Goal: Transaction & Acquisition: Subscribe to service/newsletter

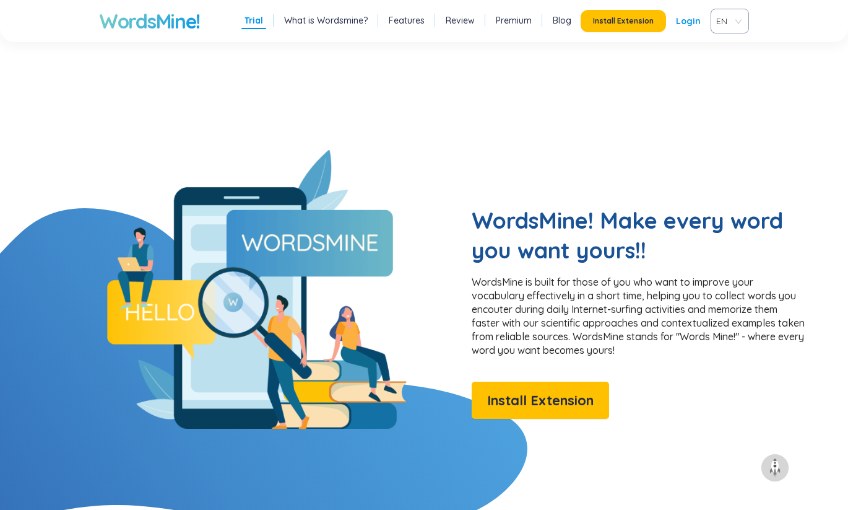
scroll to position [619, 0]
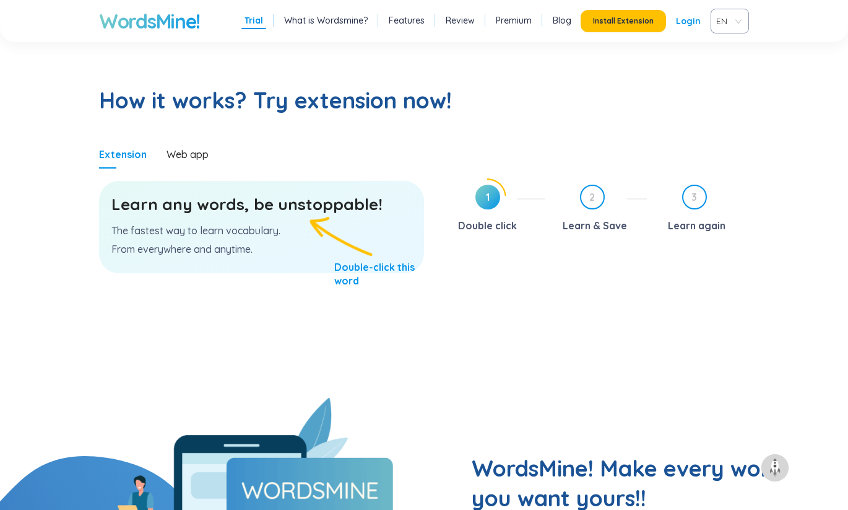
click at [329, 234] on div "Learn any words, be unstoppable! The fastest way to learn vocabulary. From ever…" at bounding box center [261, 227] width 325 height 92
click at [274, 237] on div "Learn any words, be unstoppable! The fastest way to learn vocabulary. From ever…" at bounding box center [261, 227] width 325 height 92
click at [280, 201] on h3 "Learn any words, be unstoppable!" at bounding box center [261, 204] width 300 height 22
click at [285, 209] on h3 "Learn any words, be unstoppable!" at bounding box center [261, 204] width 300 height 22
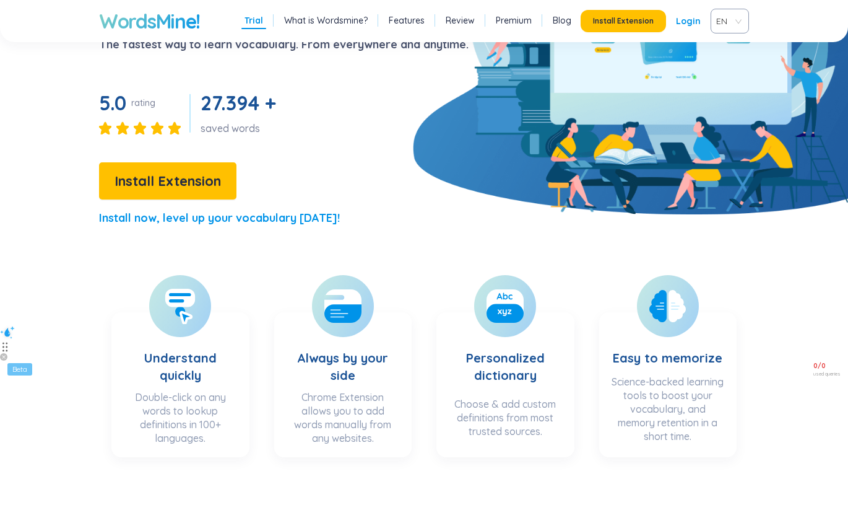
scroll to position [0, 0]
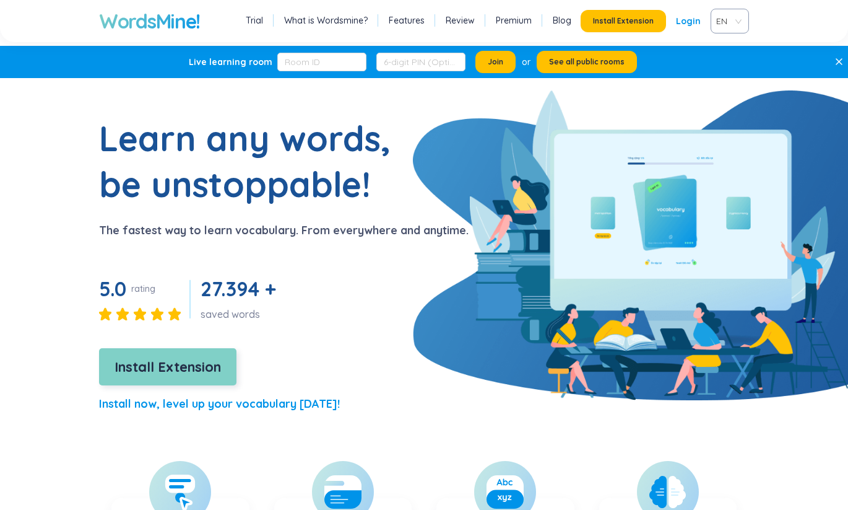
drag, startPoint x: 780, startPoint y: 1, endPoint x: 212, endPoint y: 369, distance: 676.9
click at [212, 369] on span "Install Extension" at bounding box center [168, 367] width 107 height 22
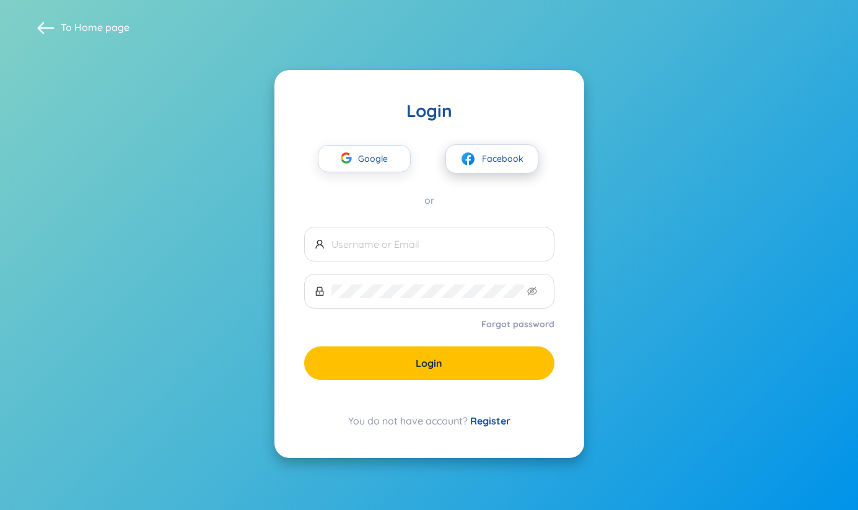
click at [489, 155] on span "Facebook" at bounding box center [502, 159] width 41 height 14
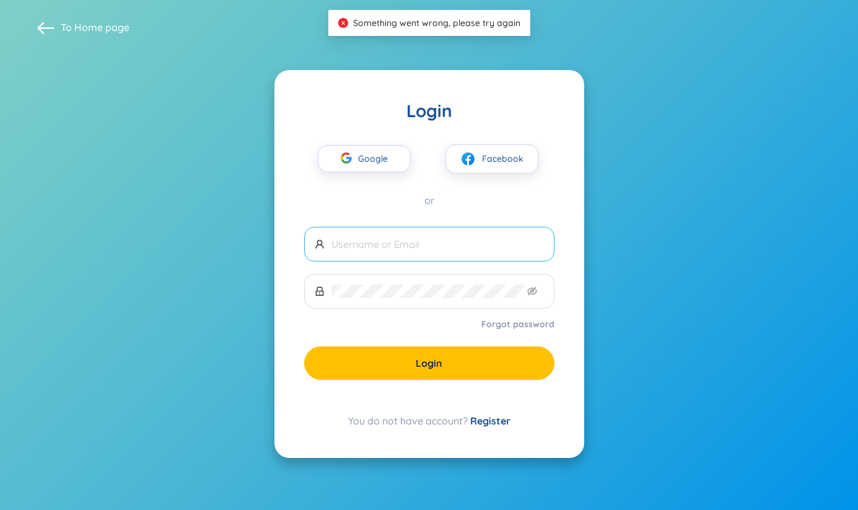
click at [405, 243] on input "text" at bounding box center [437, 244] width 212 height 14
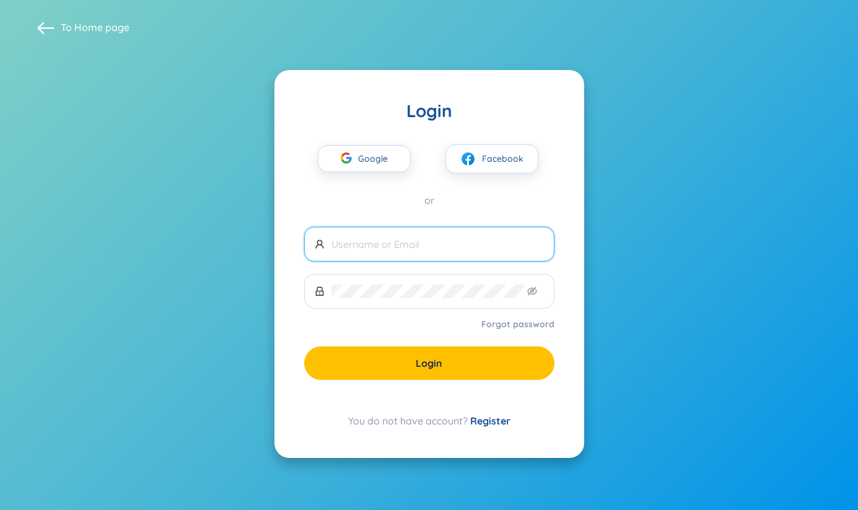
click at [399, 248] on input "text" at bounding box center [437, 244] width 212 height 14
type input "manhphan.sp10@gmail.com"
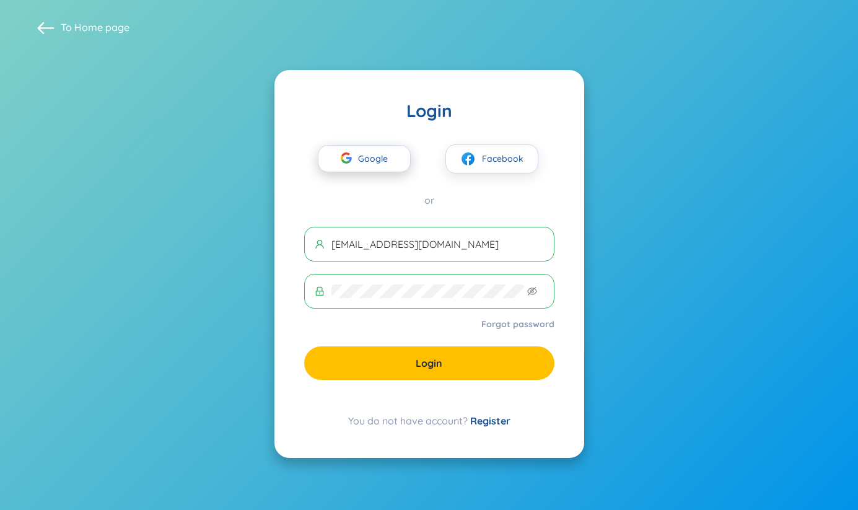
click at [360, 160] on span "Google" at bounding box center [376, 159] width 36 height 26
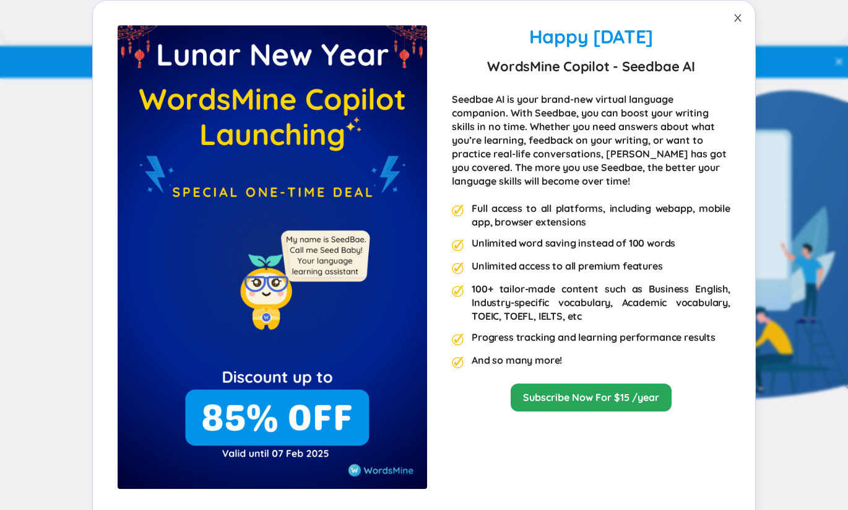
click at [734, 15] on icon "close" at bounding box center [738, 18] width 10 height 10
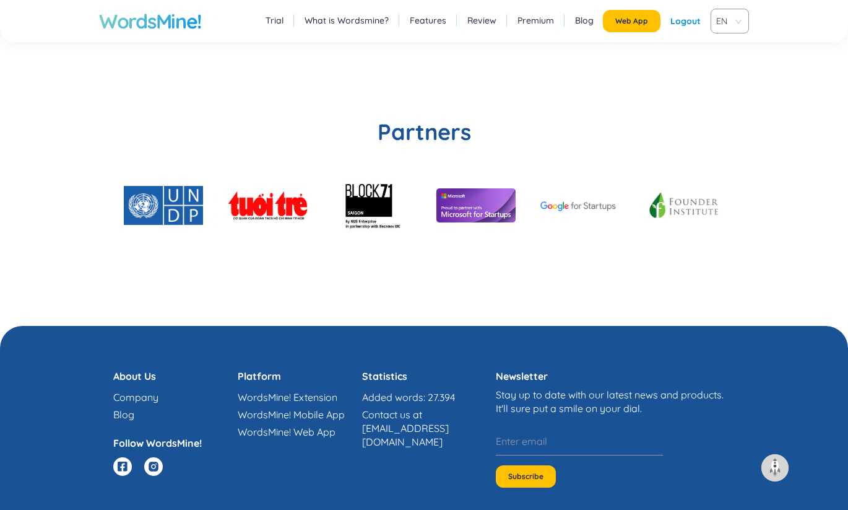
scroll to position [2910, 0]
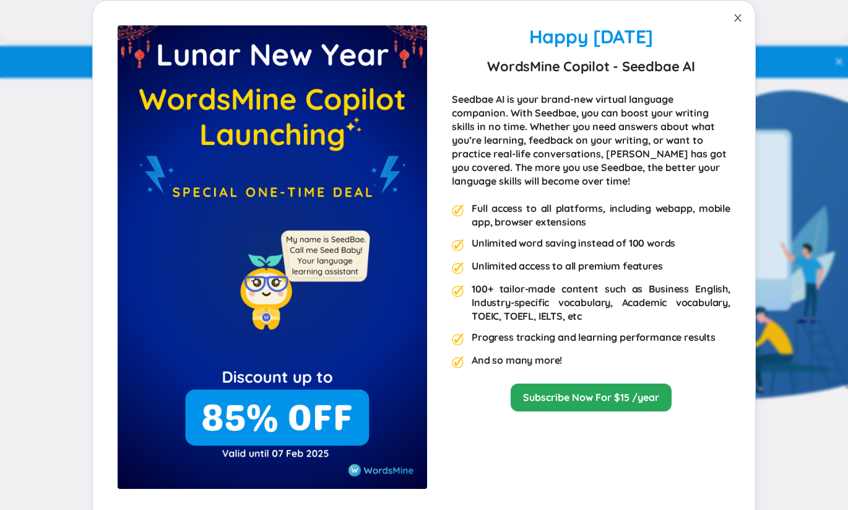
click at [733, 20] on icon "close" at bounding box center [738, 18] width 10 height 10
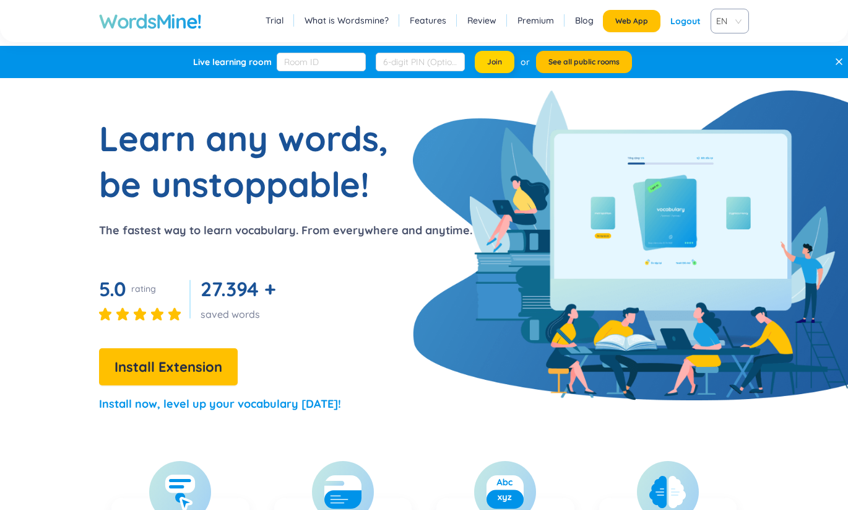
click at [485, 66] on button "Join" at bounding box center [495, 62] width 40 height 22
